Goal: Task Accomplishment & Management: Use online tool/utility

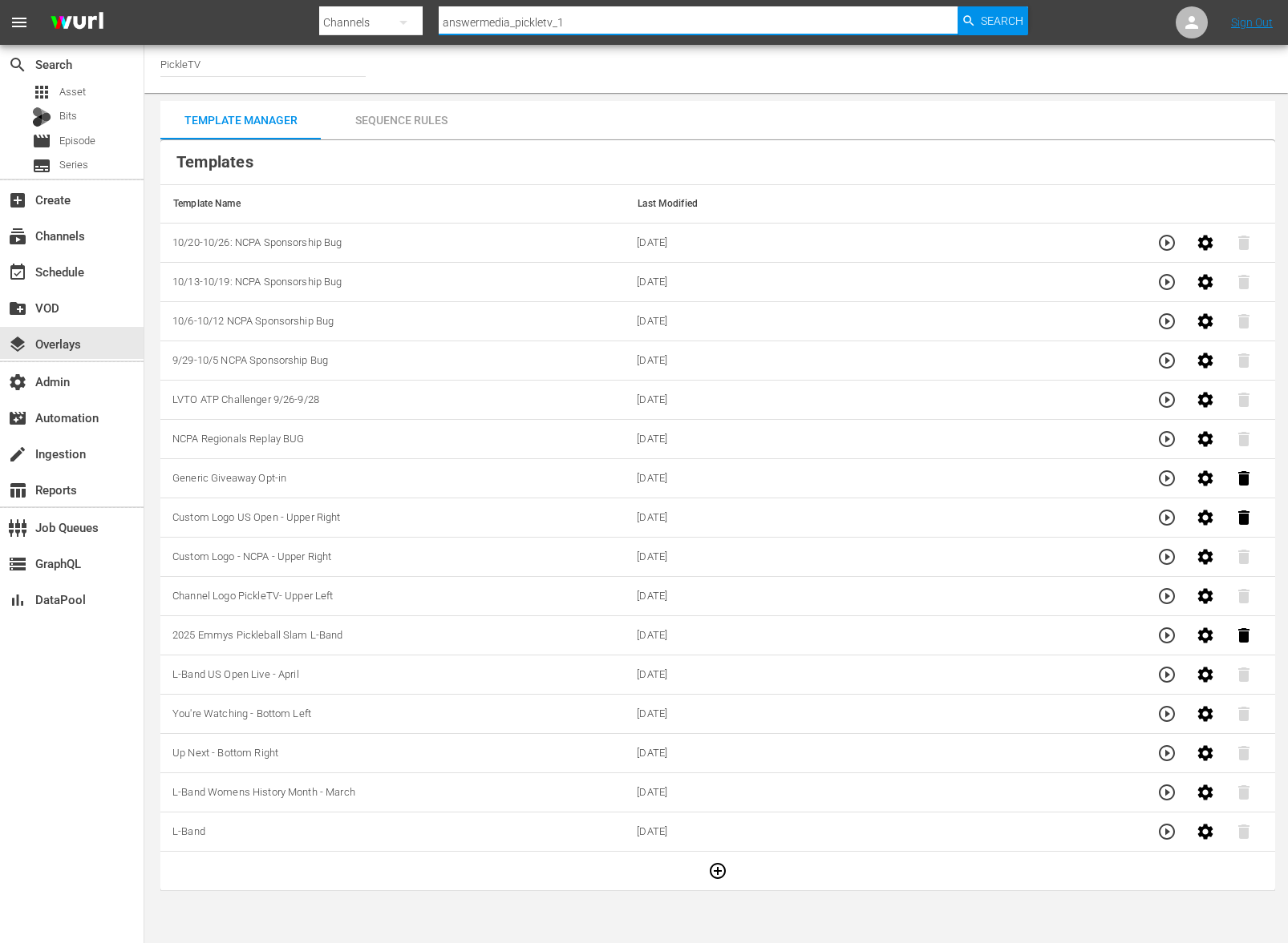
click at [512, 21] on input "answermedia_pickletv_1" at bounding box center [698, 22] width 518 height 38
paste input "wurl_external_wurlexternal3"
type input "wurl_external_wurlexternal3_1"
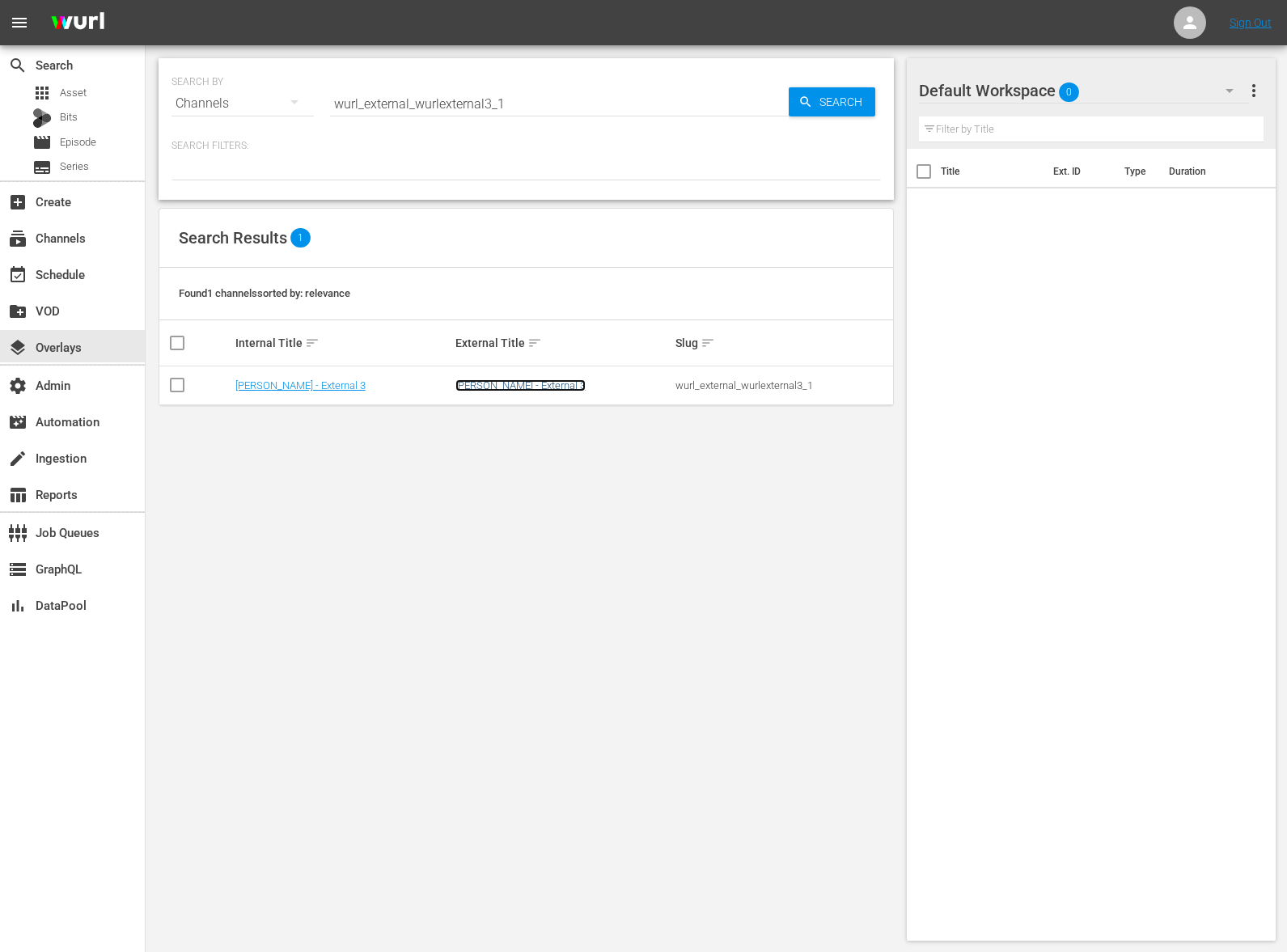
click at [496, 385] on link "[PERSON_NAME] - External 3" at bounding box center [521, 386] width 130 height 12
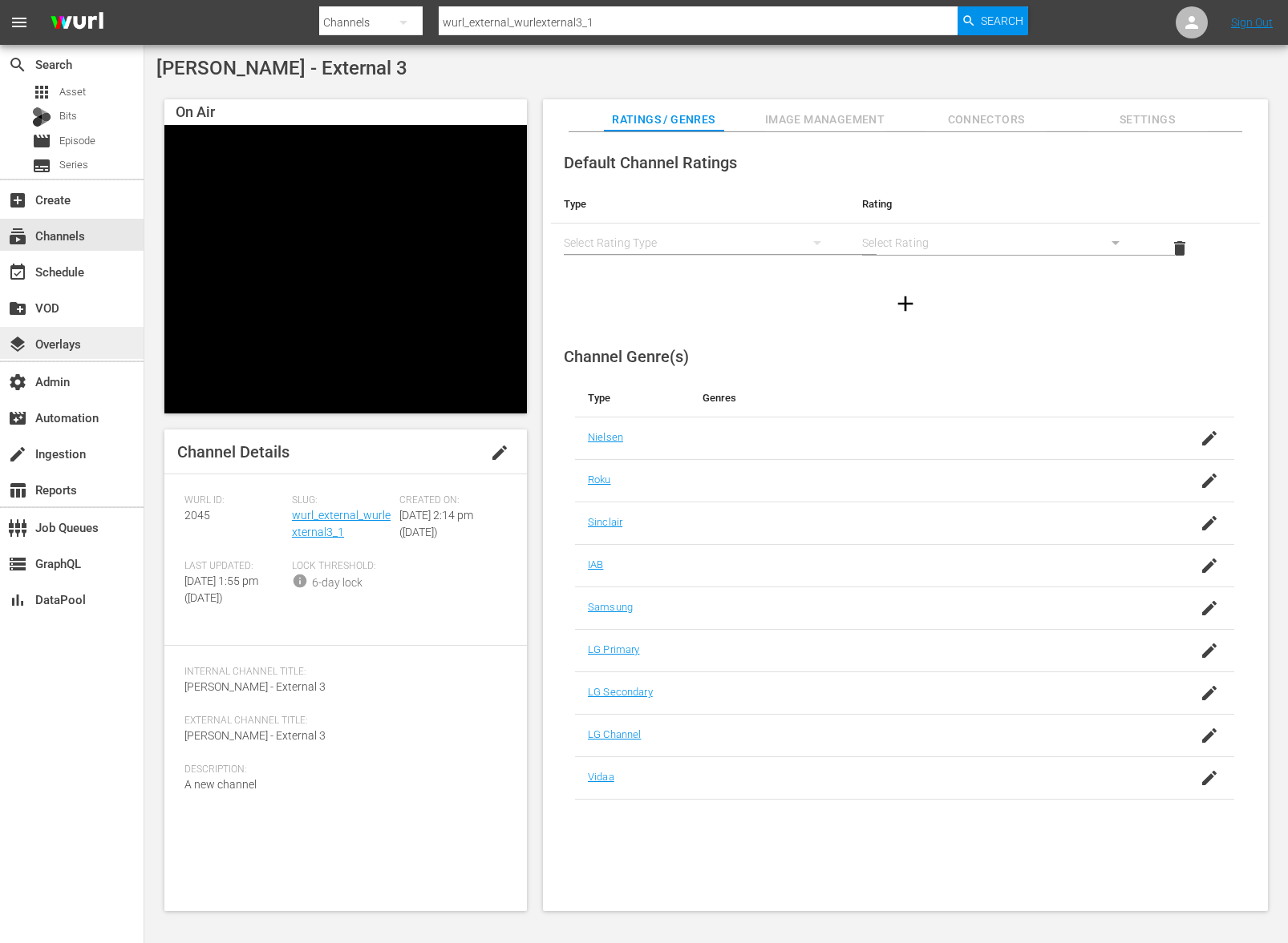
click at [75, 344] on div "layers Overlays" at bounding box center [45, 341] width 90 height 14
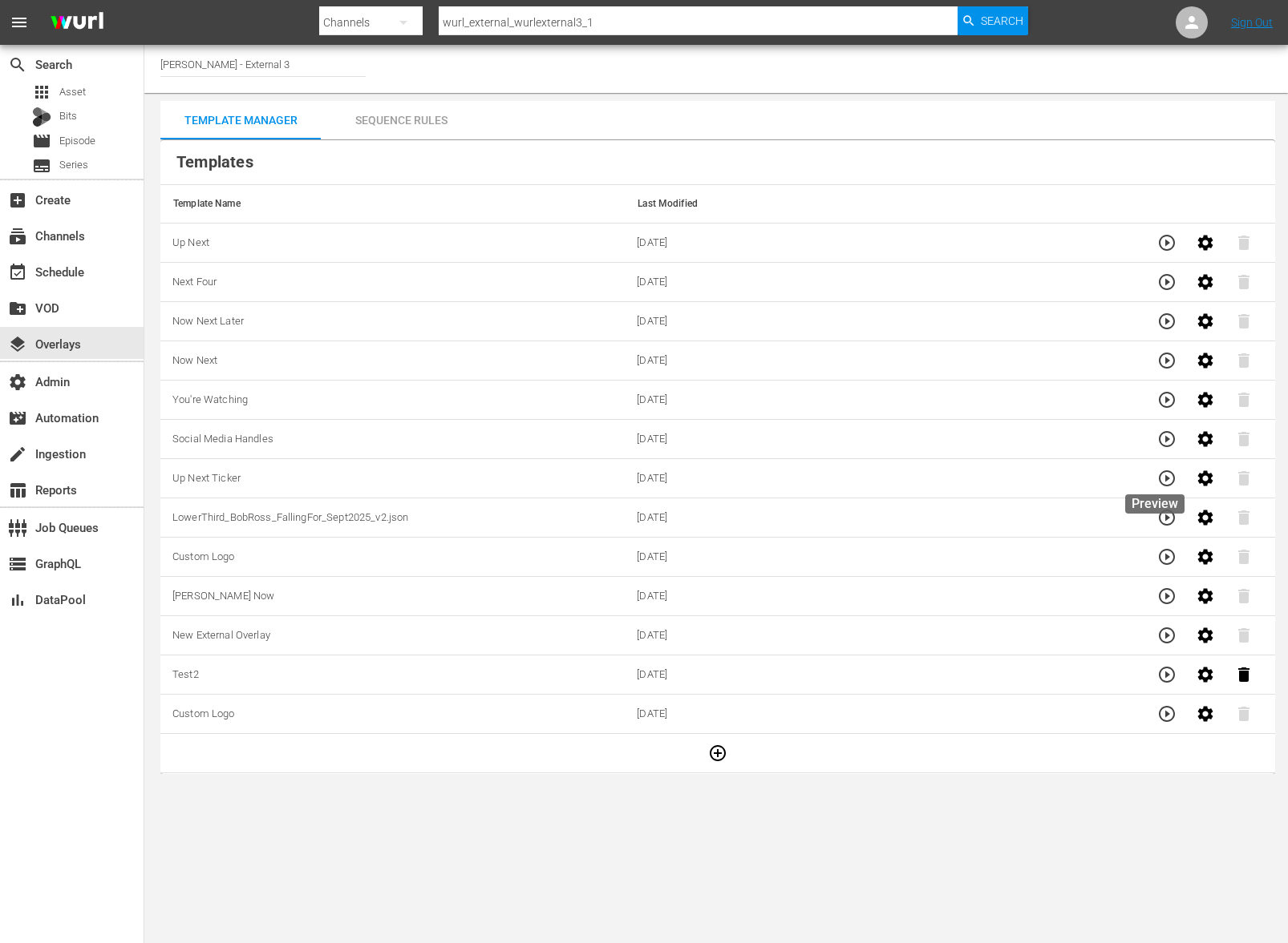
click at [1157, 484] on icon "button" at bounding box center [1167, 478] width 20 height 20
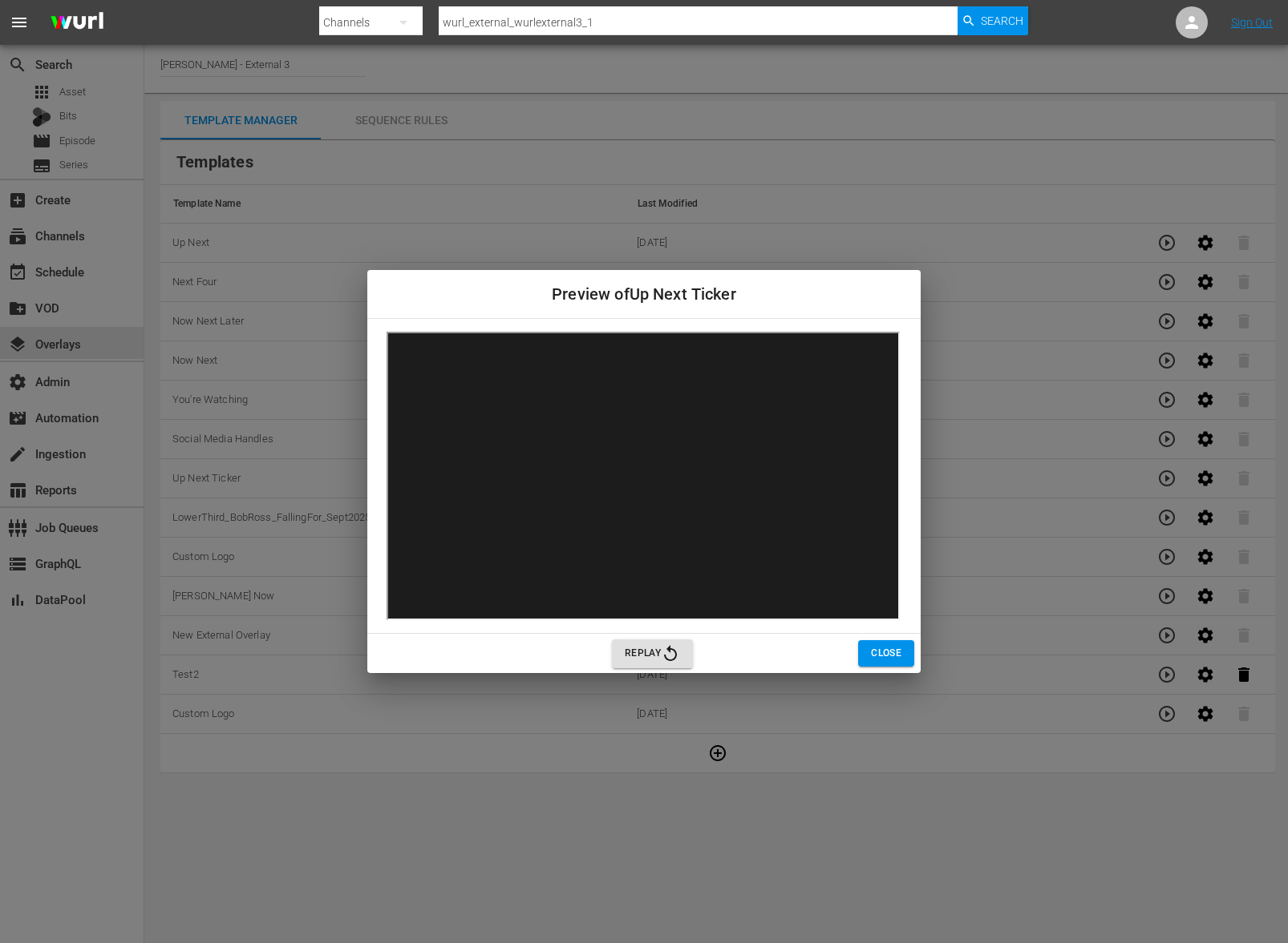
click at [897, 656] on span "Close" at bounding box center [886, 654] width 31 height 17
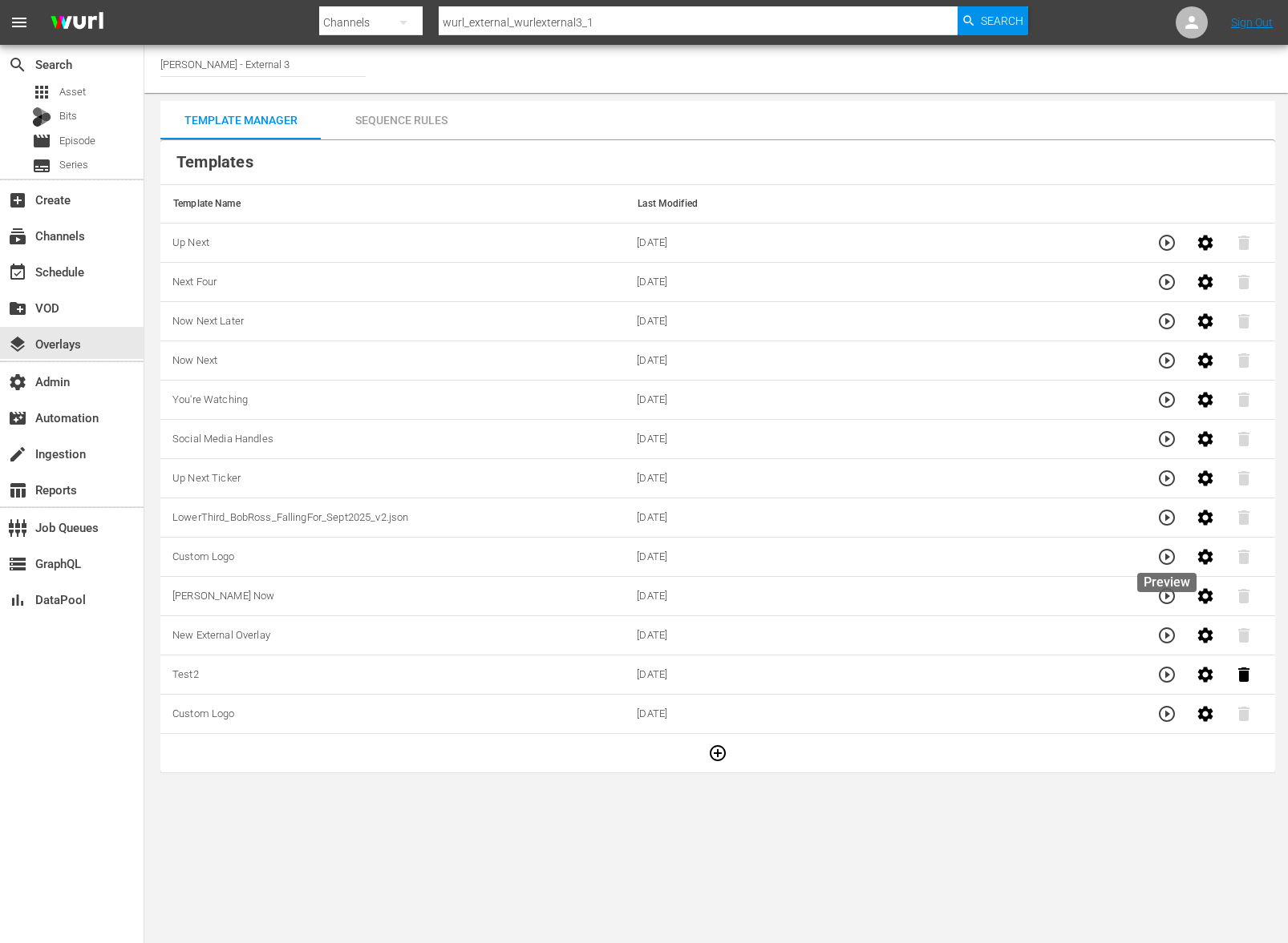
click at [1179, 559] on button "button" at bounding box center [1166, 557] width 38 height 38
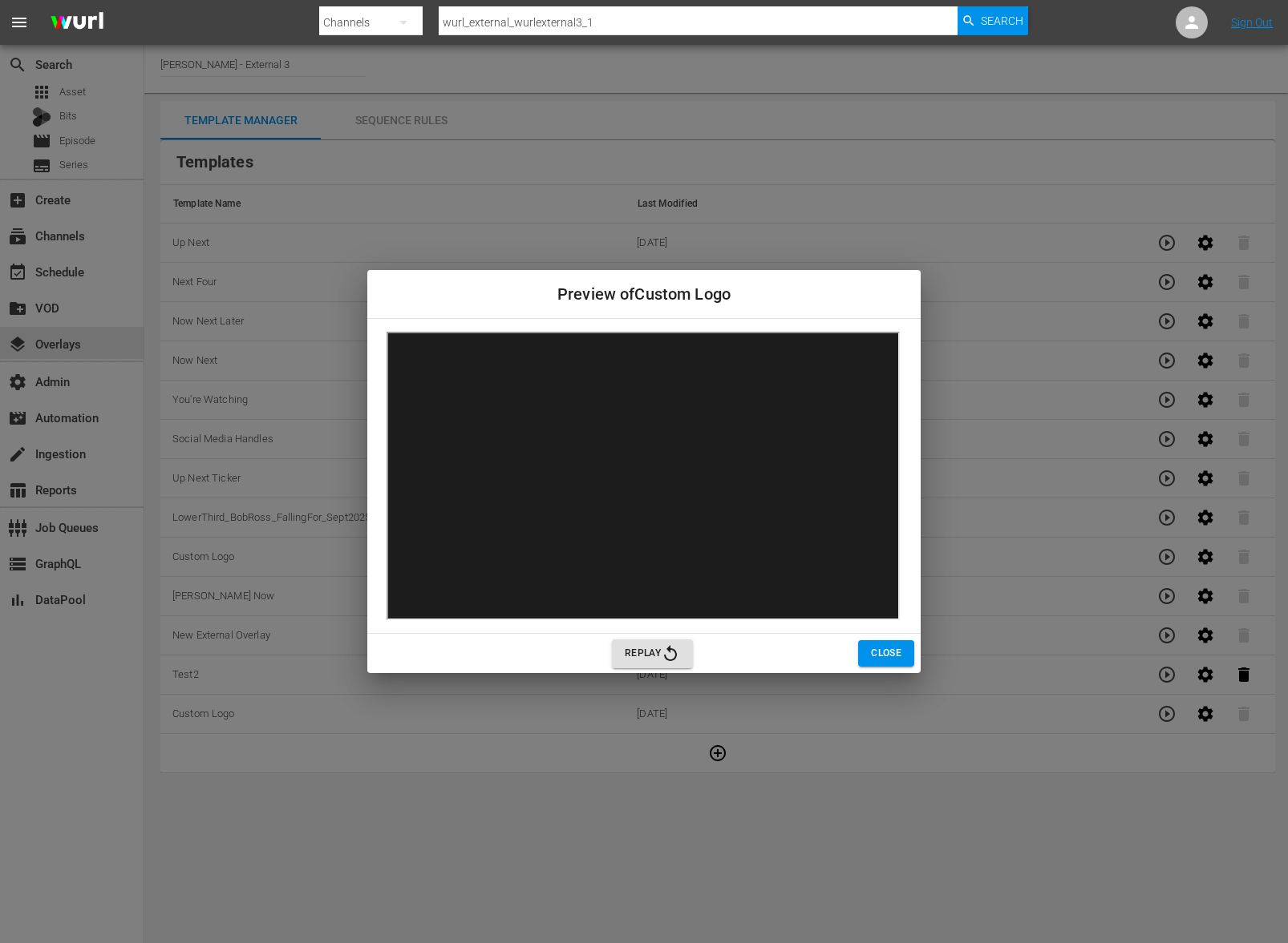
click at [880, 659] on span "Close" at bounding box center [886, 654] width 31 height 17
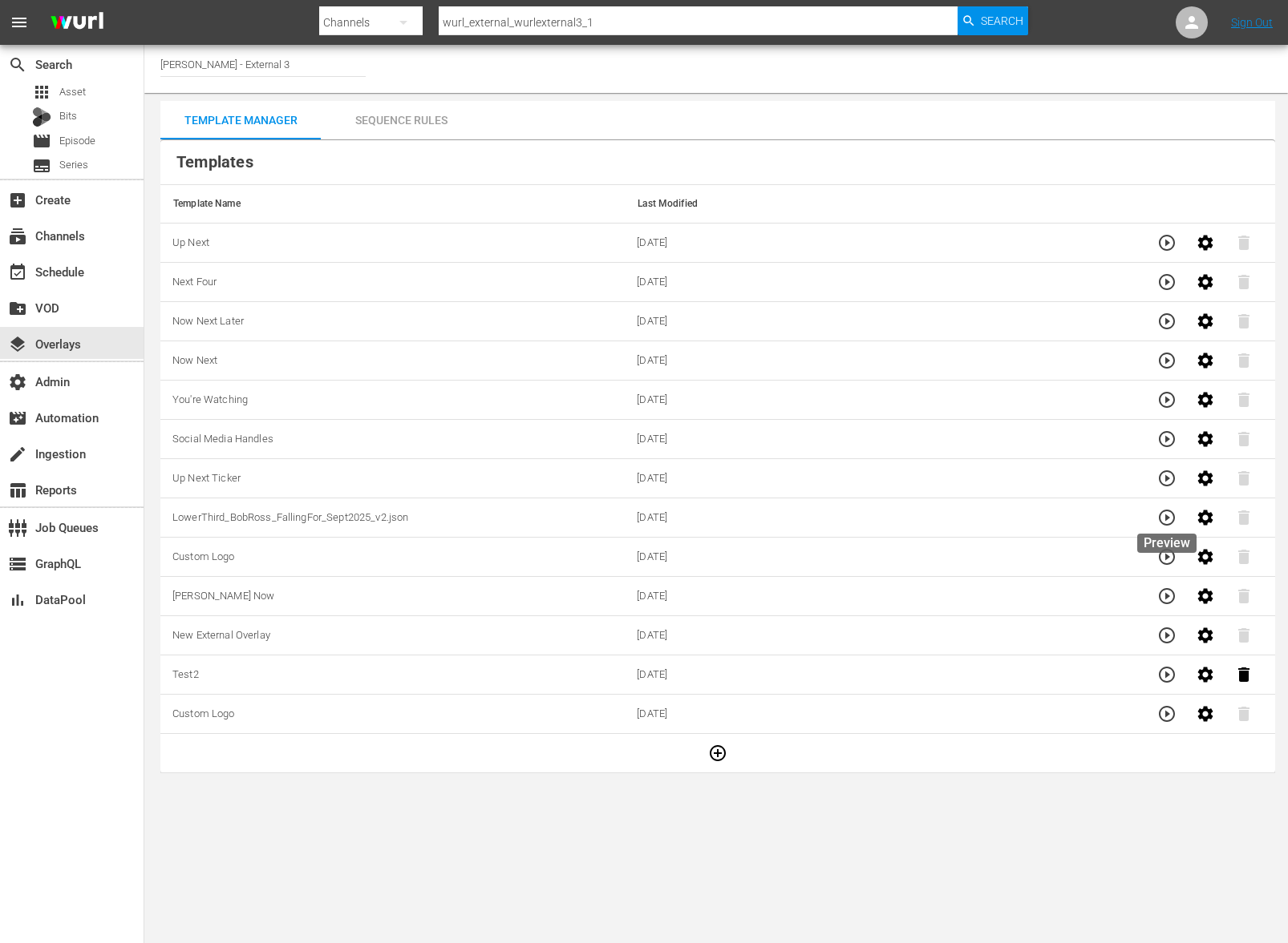
click at [1159, 519] on icon "button" at bounding box center [1167, 518] width 16 height 16
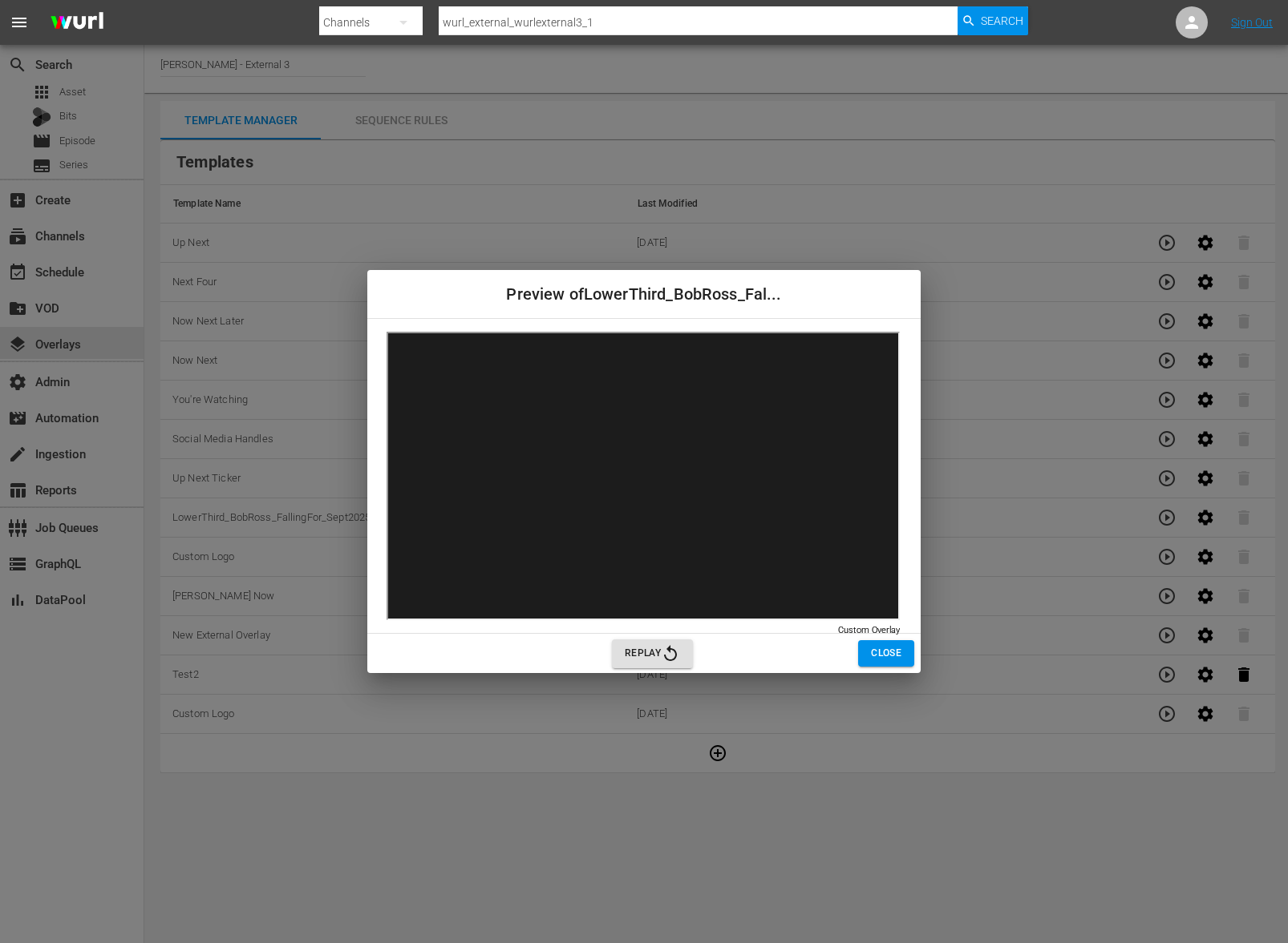
click at [692, 652] on button "Replay" at bounding box center [652, 654] width 81 height 29
click at [686, 650] on button "Replay" at bounding box center [652, 654] width 81 height 29
click at [886, 662] on button "Close" at bounding box center [886, 654] width 56 height 26
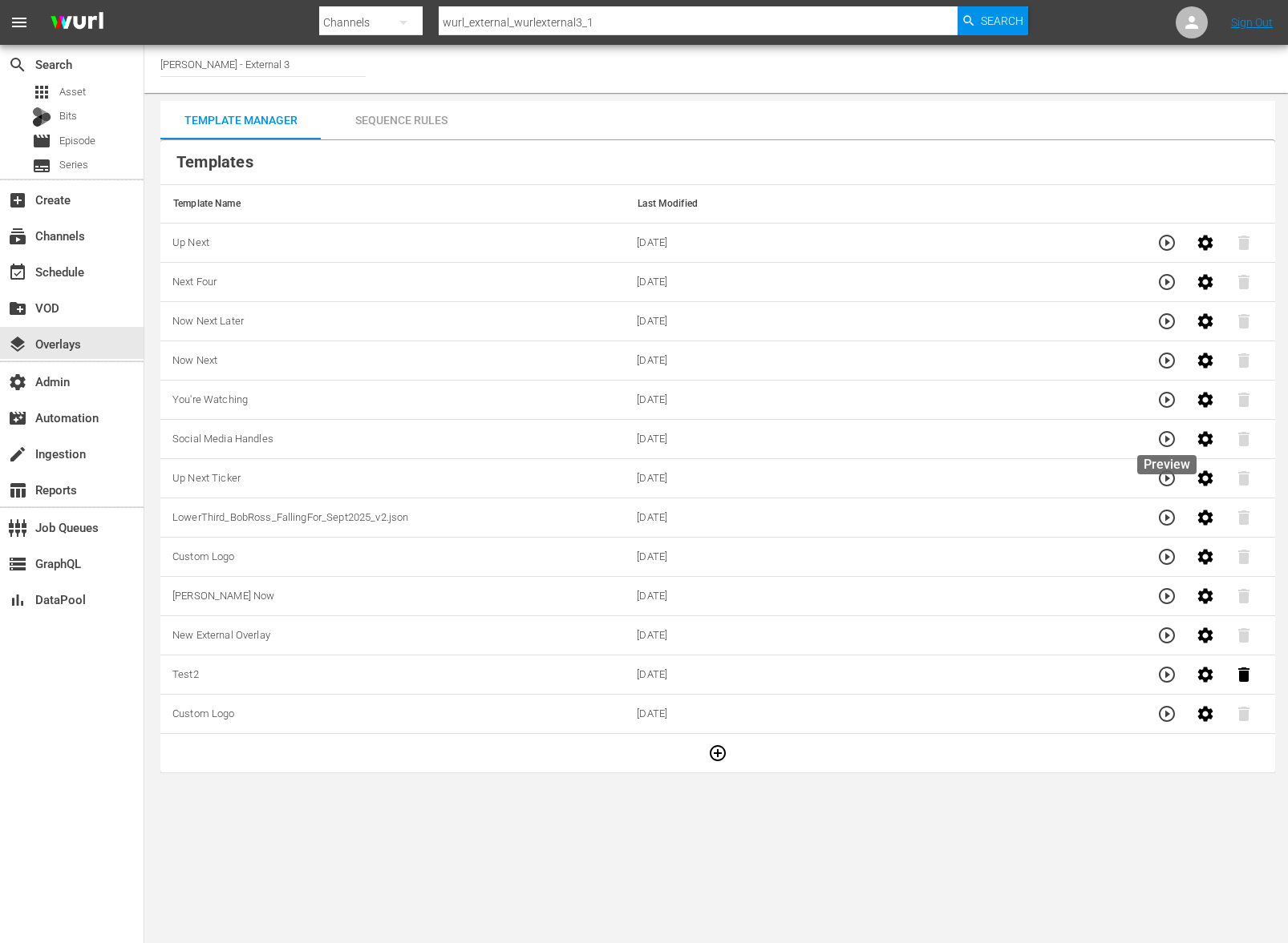
click at [1161, 441] on icon "button" at bounding box center [1167, 439] width 16 height 16
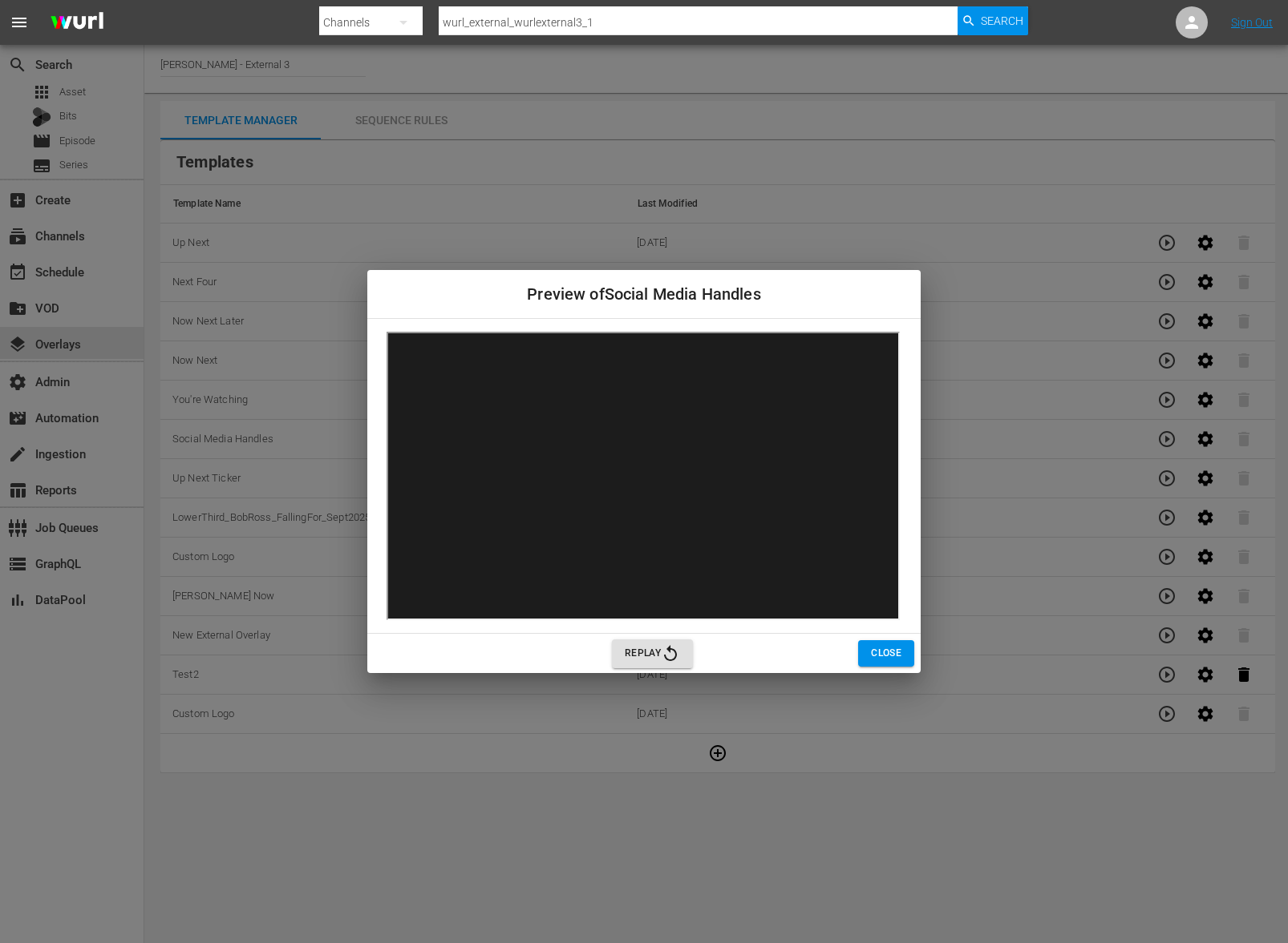
click at [668, 650] on icon "button" at bounding box center [670, 653] width 13 height 16
click at [903, 657] on button "Close" at bounding box center [886, 654] width 56 height 26
